Goal: Navigation & Orientation: Find specific page/section

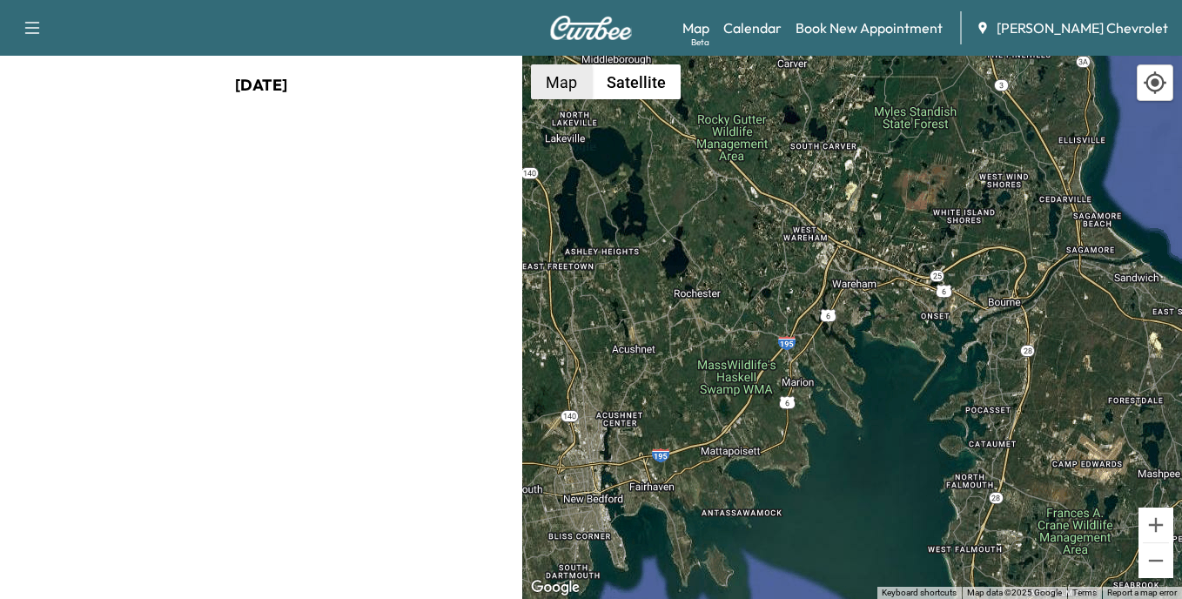
click at [546, 88] on button "Map" at bounding box center [561, 81] width 61 height 35
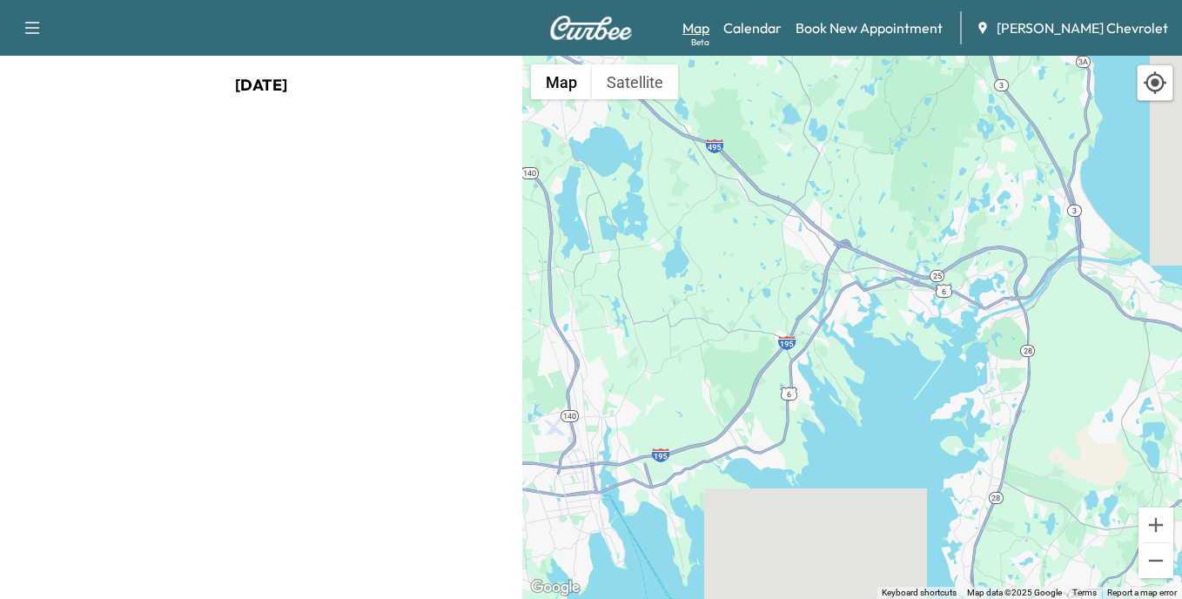
click at [709, 27] on link "Map Beta" at bounding box center [695, 27] width 27 height 21
click at [709, 28] on link "Map Beta" at bounding box center [695, 27] width 27 height 21
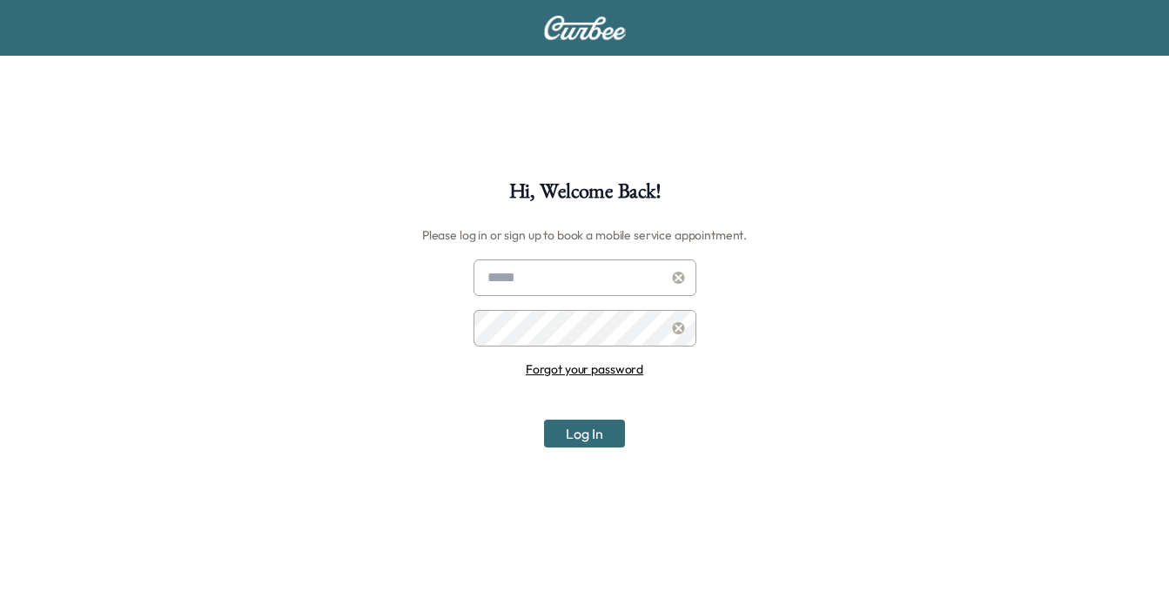
type input "**********"
click at [600, 436] on button "Log In" at bounding box center [584, 433] width 81 height 28
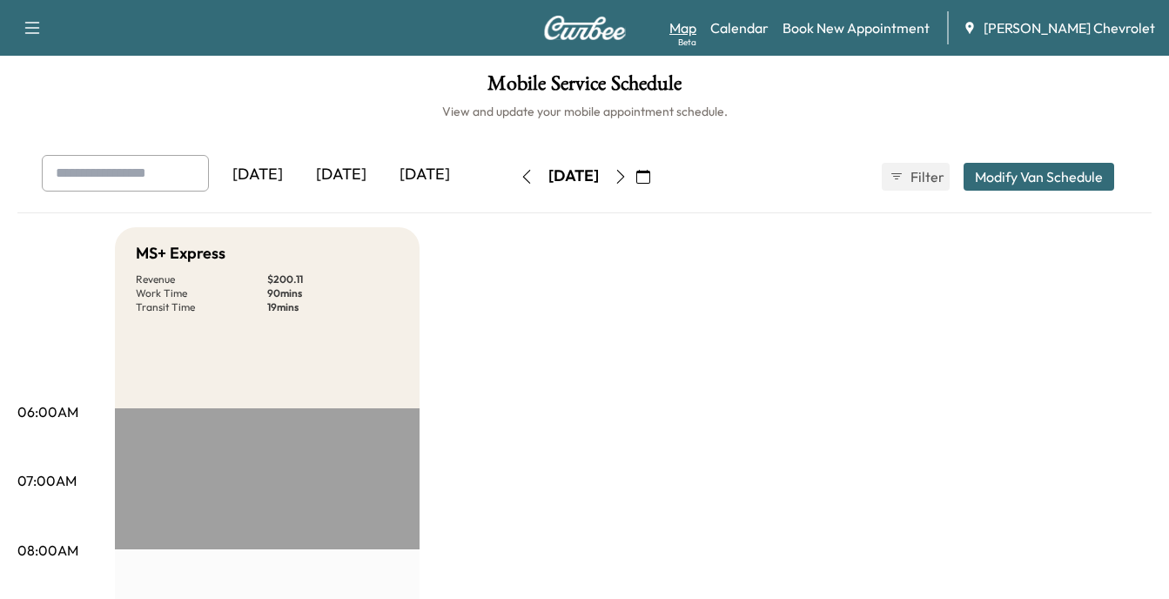
click at [696, 32] on link "Map Beta" at bounding box center [682, 27] width 27 height 21
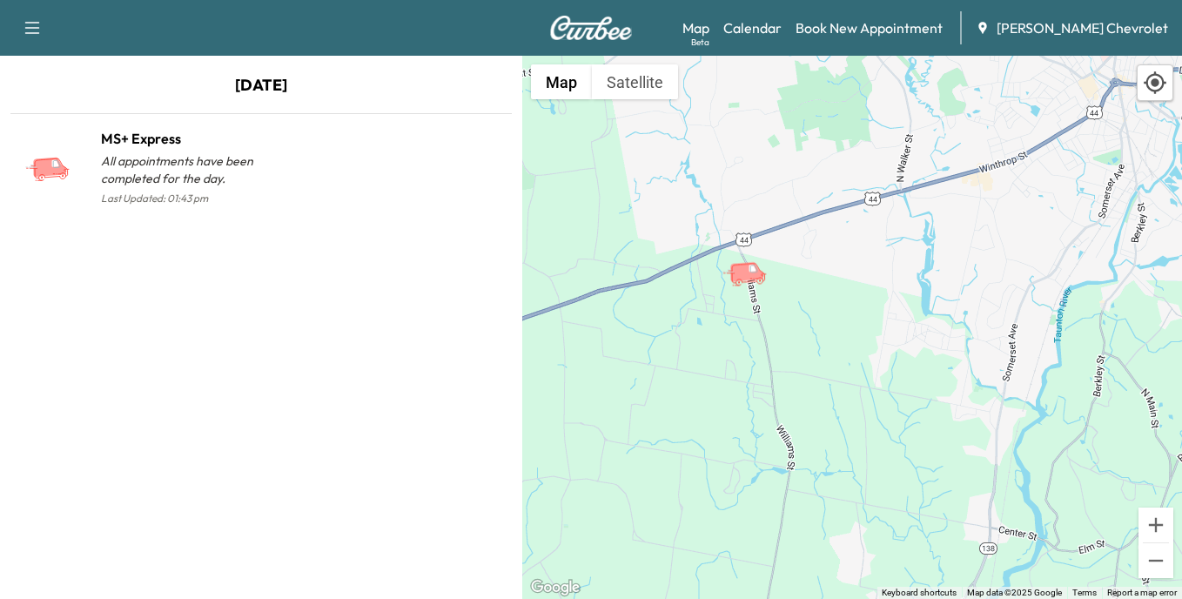
drag, startPoint x: 676, startPoint y: 499, endPoint x: 660, endPoint y: 339, distance: 160.1
click at [660, 339] on div "To activate drag with keyboard, press Alt + Enter. Once in keyboard drag state,…" at bounding box center [852, 327] width 660 height 543
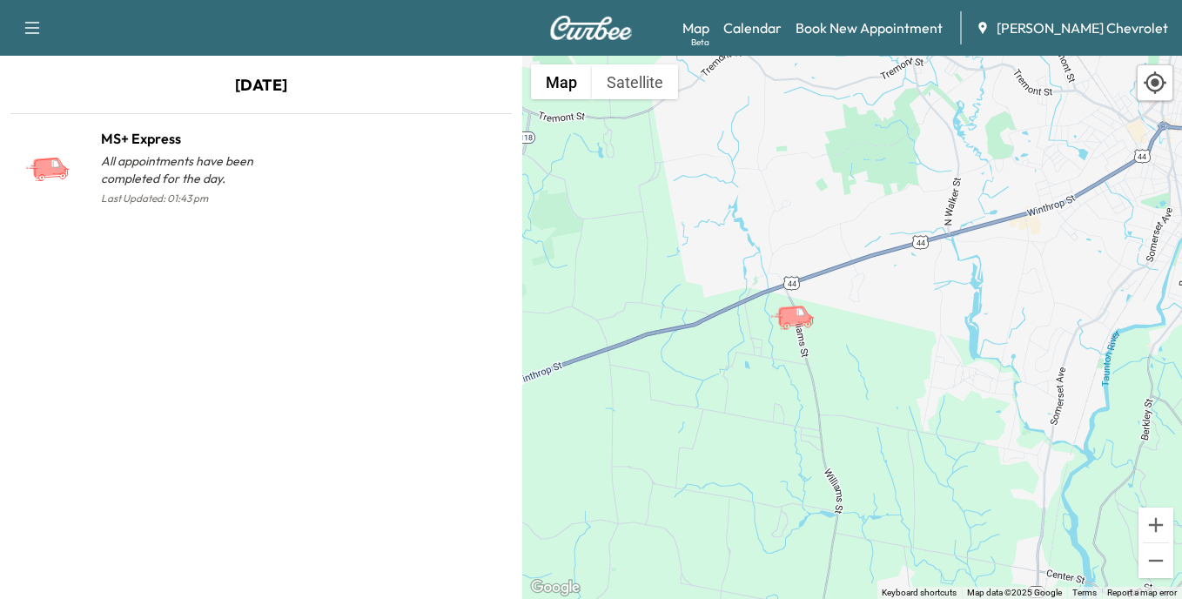
drag, startPoint x: 798, startPoint y: 345, endPoint x: 849, endPoint y: 391, distance: 69.0
click at [848, 391] on div "To activate drag with keyboard, press Alt + Enter. Once in keyboard drag state,…" at bounding box center [852, 327] width 660 height 543
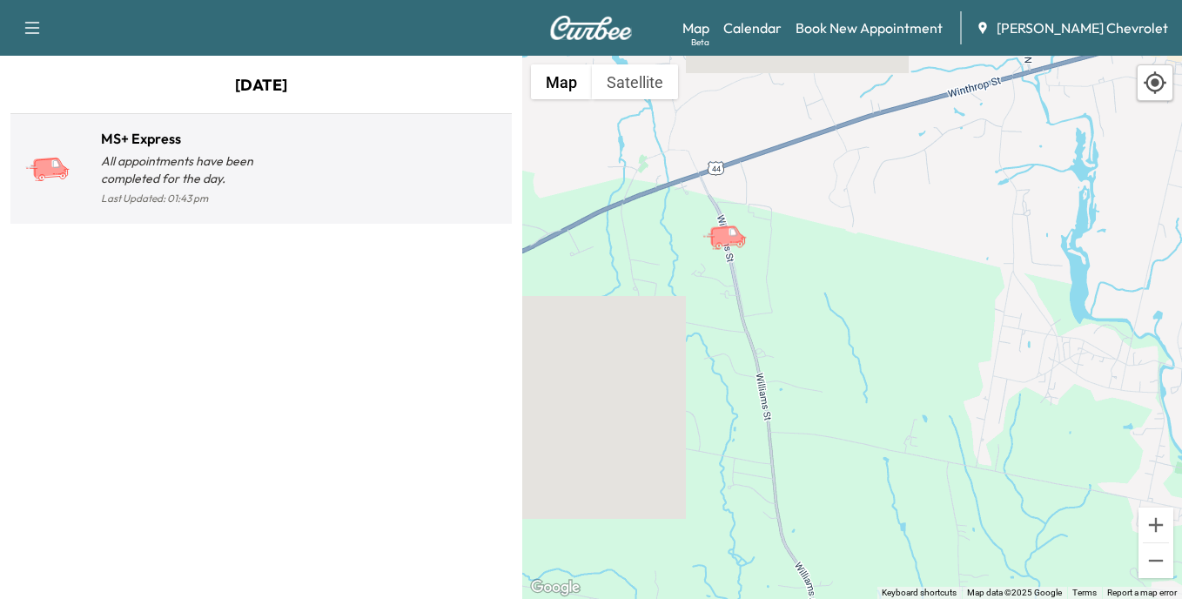
click at [133, 161] on p "All appointments have been completed for the day." at bounding box center [181, 169] width 160 height 35
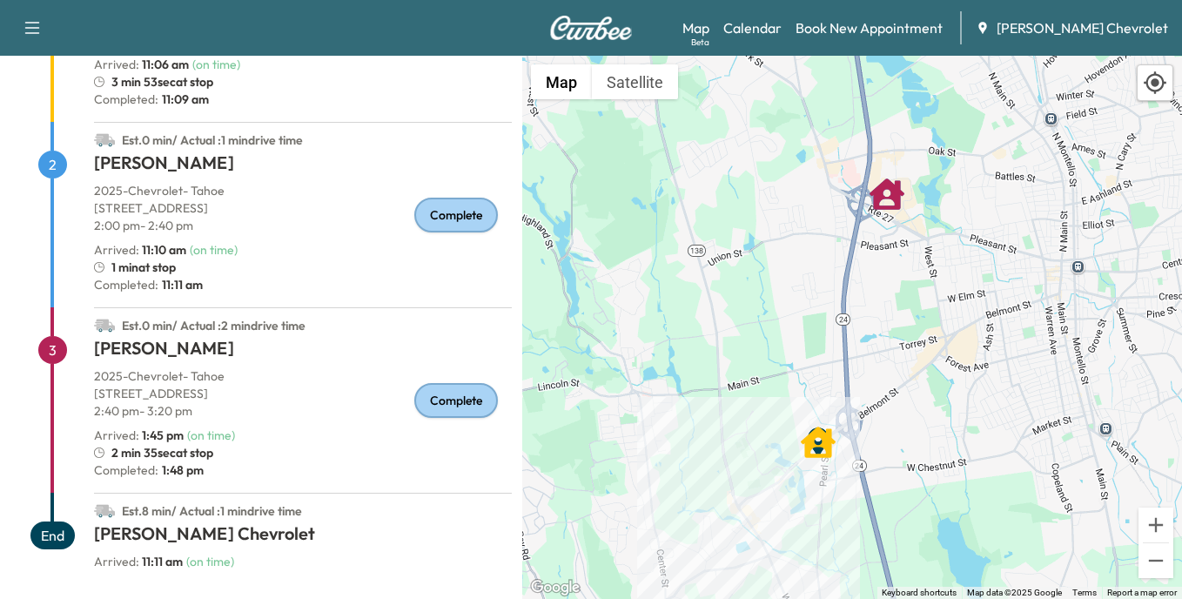
scroll to position [282, 0]
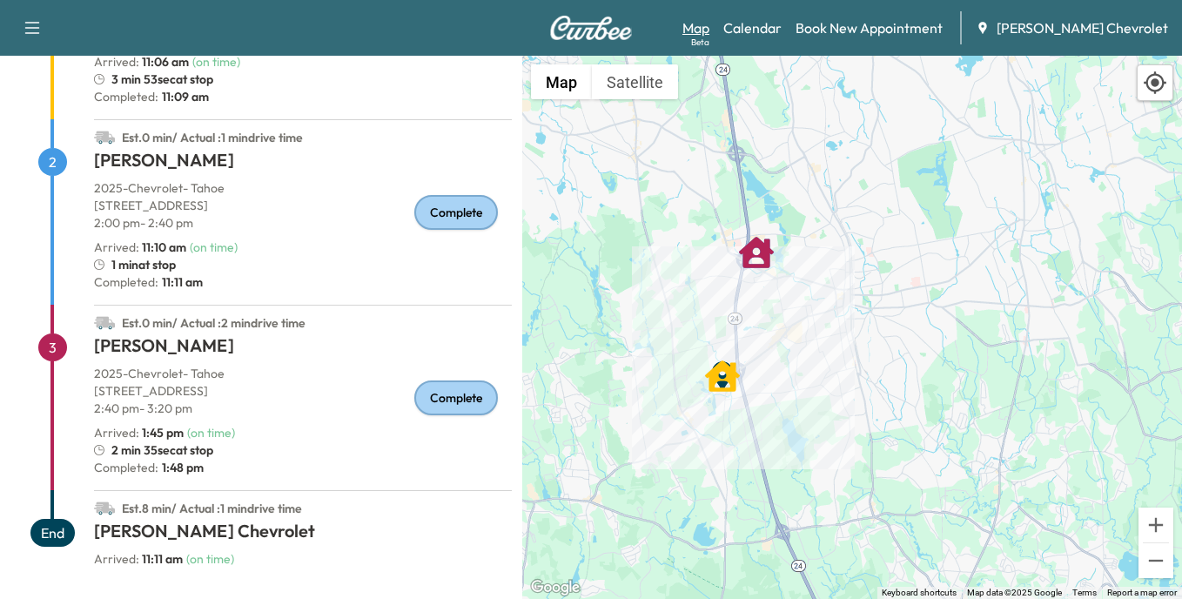
click at [709, 27] on link "Map Beta" at bounding box center [695, 27] width 27 height 21
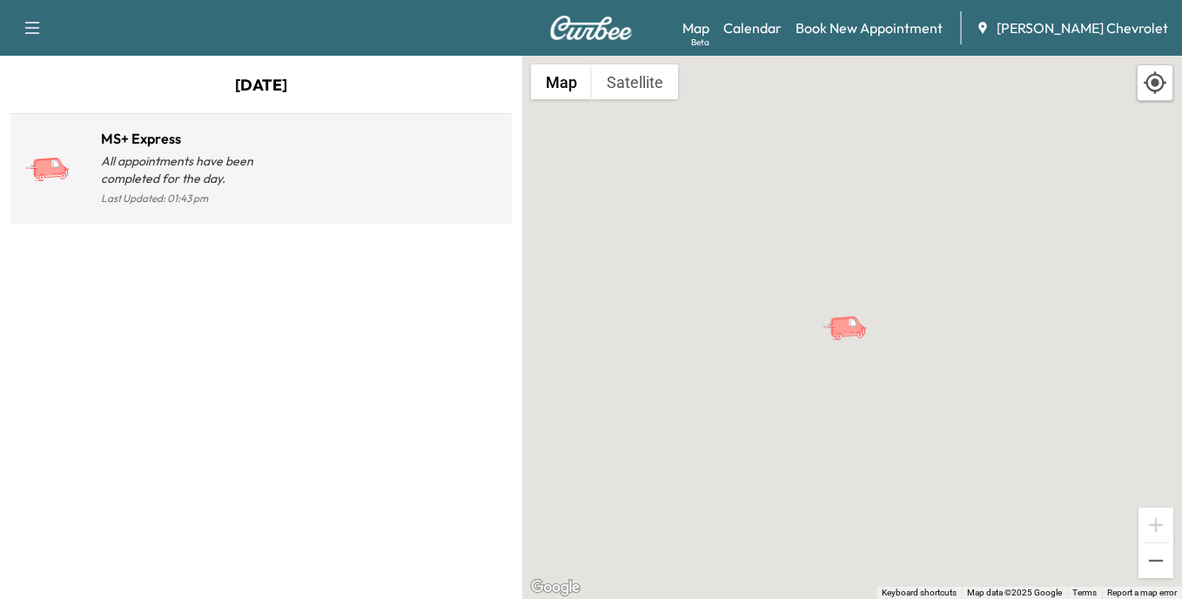
click at [145, 167] on p "All appointments have been completed for the day." at bounding box center [181, 169] width 160 height 35
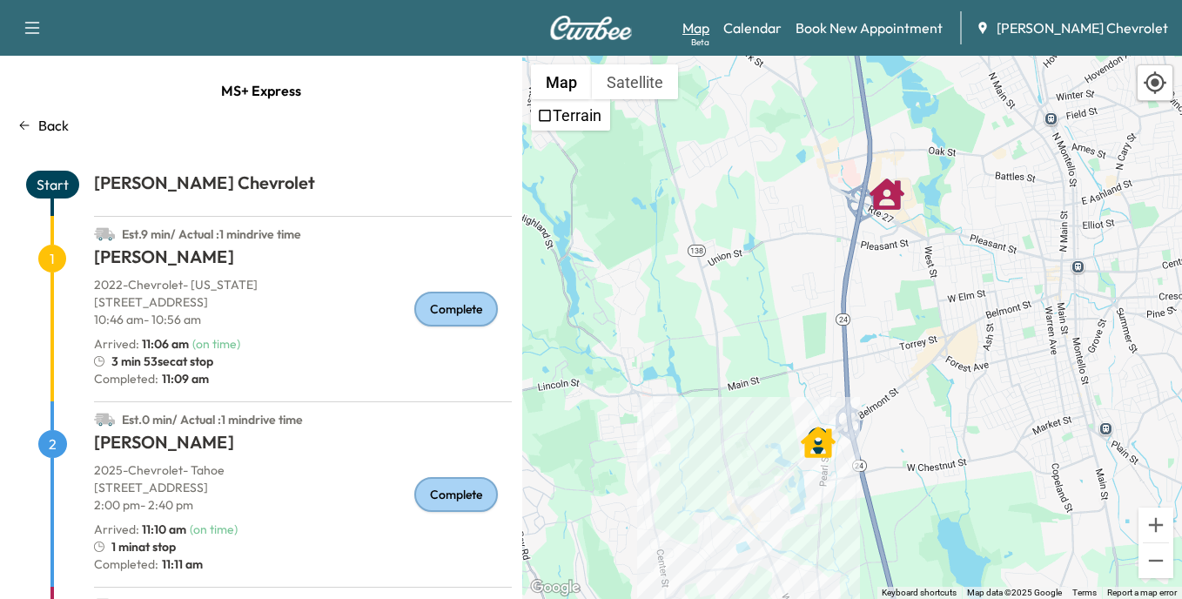
click at [709, 30] on link "Map Beta" at bounding box center [695, 27] width 27 height 21
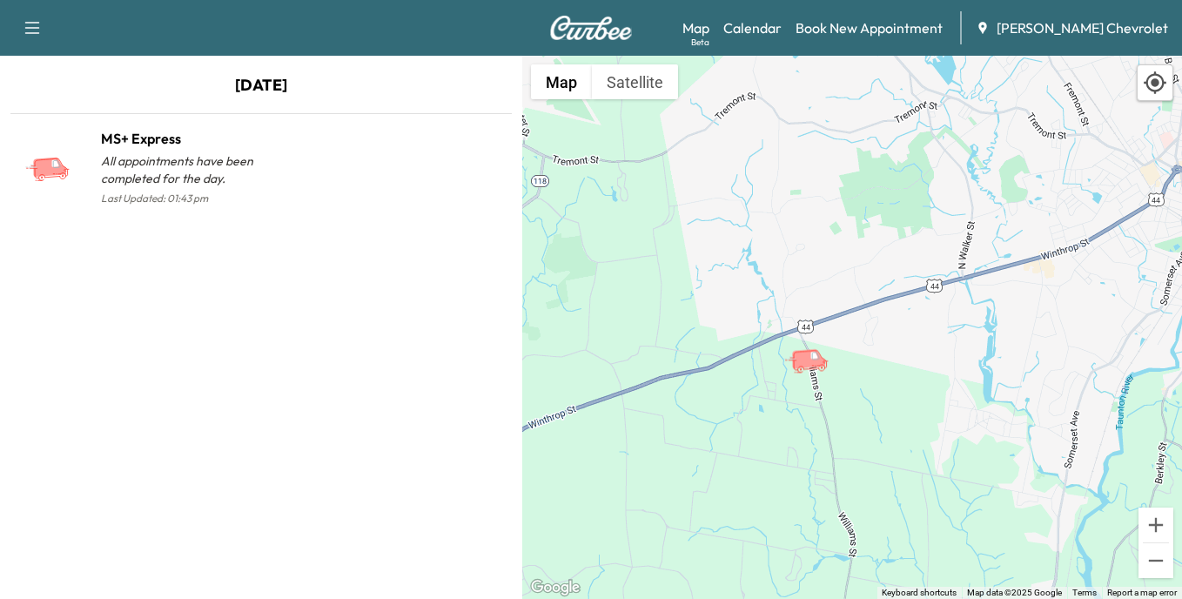
drag, startPoint x: 766, startPoint y: 498, endPoint x: 921, endPoint y: 382, distance: 194.0
click at [920, 385] on div "To activate drag with keyboard, press Alt + Enter. Once in keyboard drag state,…" at bounding box center [852, 327] width 660 height 543
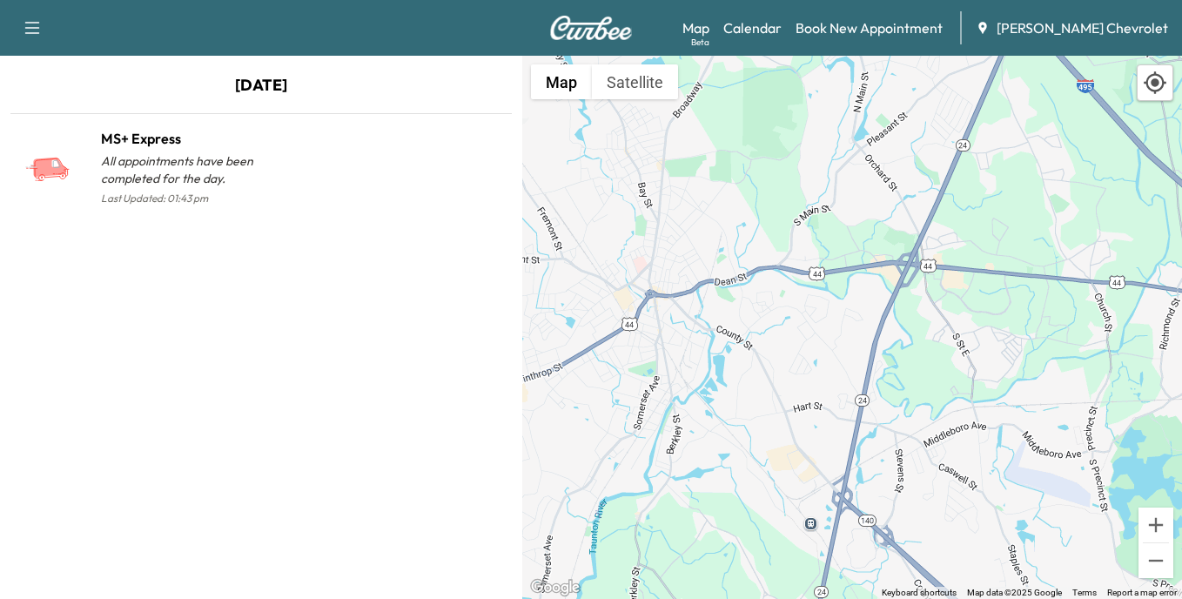
drag, startPoint x: 931, startPoint y: 474, endPoint x: 394, endPoint y: 599, distance: 551.1
click at [394, 598] on html "Support Log Out Map Beta Calendar Book New Appointment [PERSON_NAME] Chevrolet …" at bounding box center [591, 299] width 1182 height 599
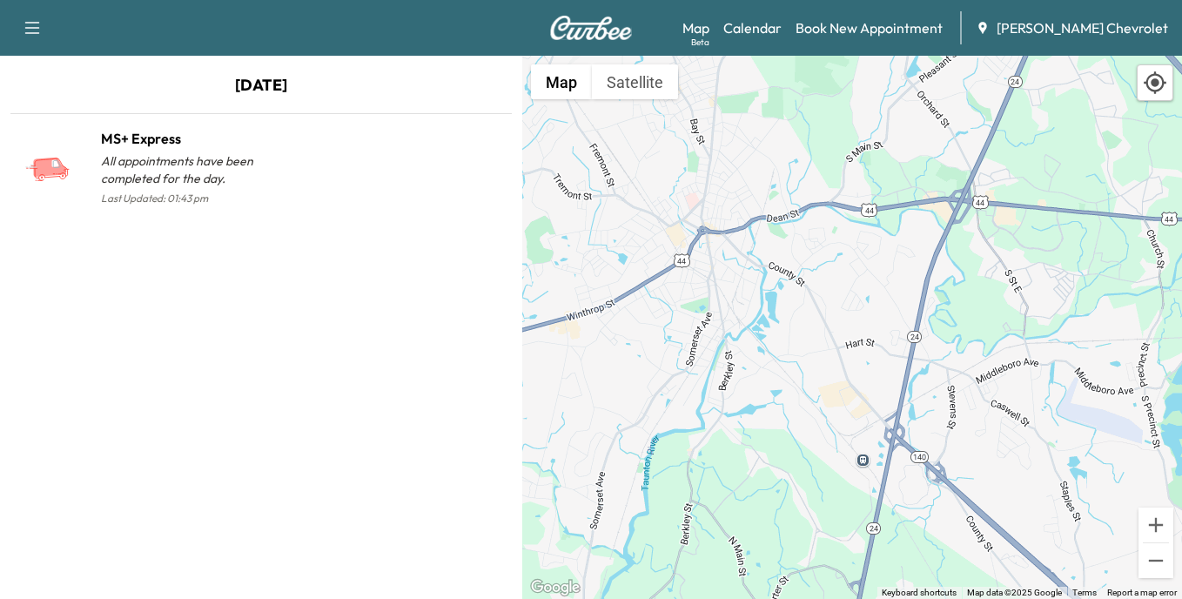
drag, startPoint x: 777, startPoint y: 136, endPoint x: 865, endPoint y: 49, distance: 123.7
click at [865, 49] on div "Support Log Out Map Beta Calendar Book New Appointment [PERSON_NAME] Chevrolet …" at bounding box center [591, 299] width 1182 height 599
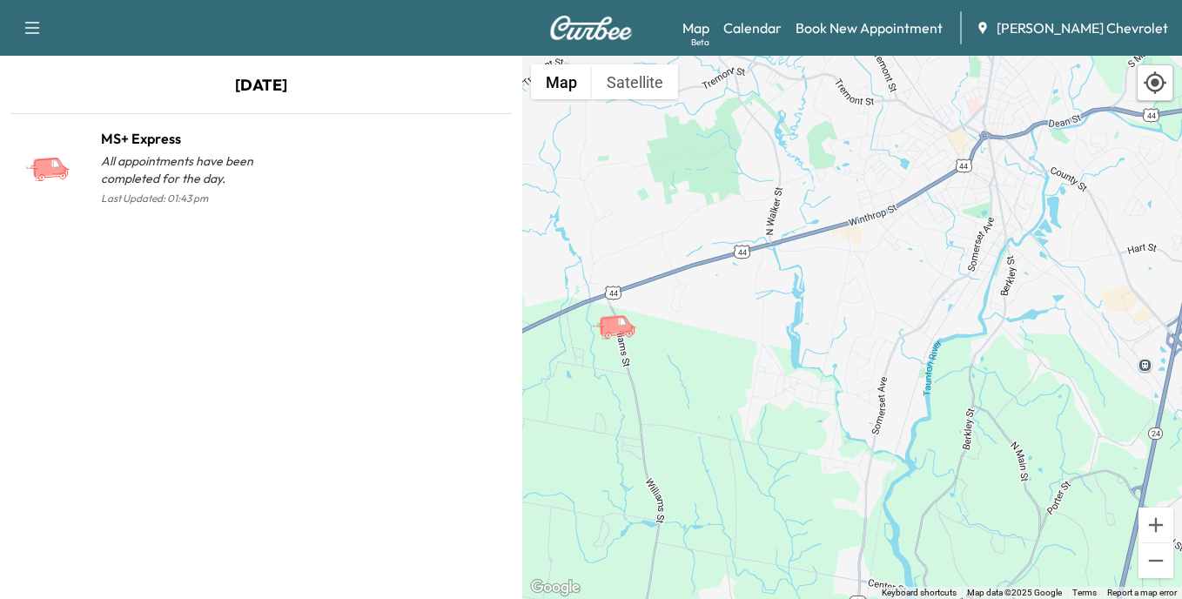
drag, startPoint x: 605, startPoint y: 345, endPoint x: 865, endPoint y: 274, distance: 269.5
click at [865, 278] on div "To activate drag with keyboard, press Alt + Enter. Once in keyboard drag state,…" at bounding box center [852, 327] width 660 height 543
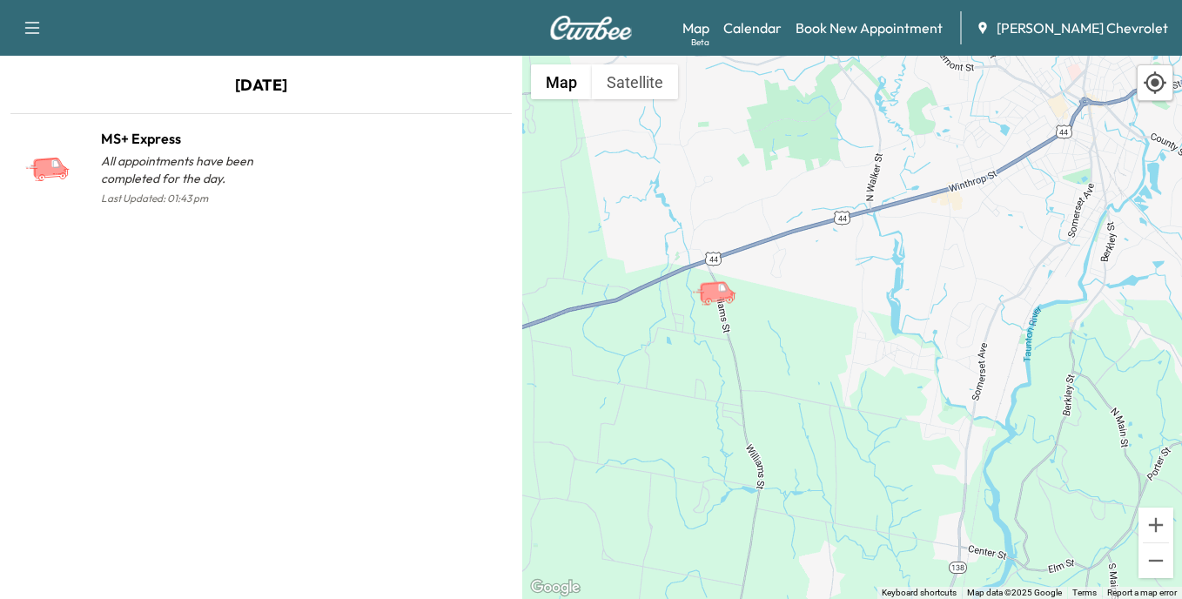
drag, startPoint x: 676, startPoint y: 318, endPoint x: 786, endPoint y: 285, distance: 114.3
click at [785, 286] on div "To activate drag with keyboard, press Alt + Enter. Once in keyboard drag state,…" at bounding box center [852, 327] width 660 height 543
